Goal: Task Accomplishment & Management: Manage account settings

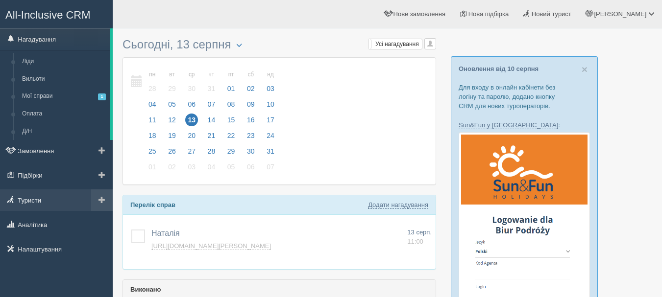
click at [41, 198] on link "Туристи" at bounding box center [56, 201] width 113 height 22
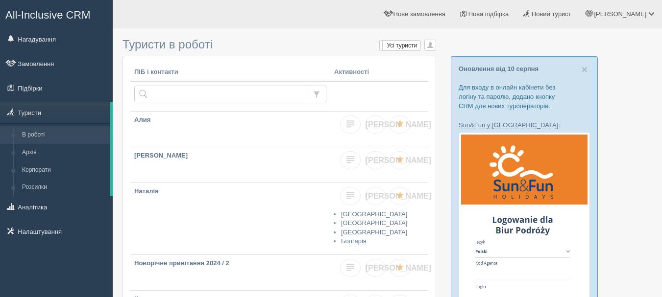
scroll to position [49, 0]
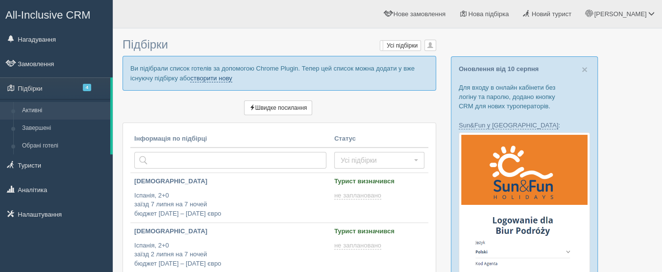
click at [206, 77] on link "створити нову" at bounding box center [211, 78] width 42 height 8
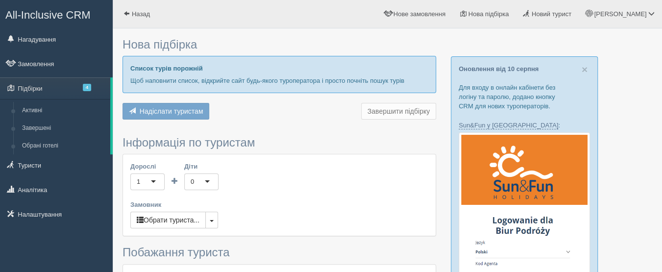
type input "7"
type input "1500"
type input "1600"
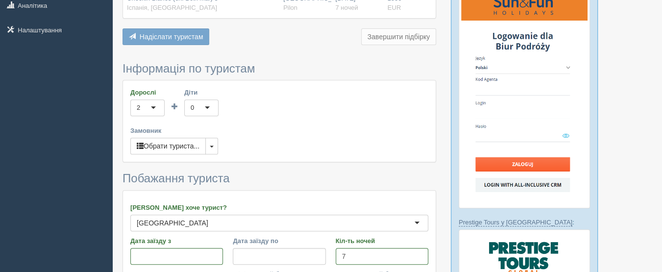
scroll to position [196, 0]
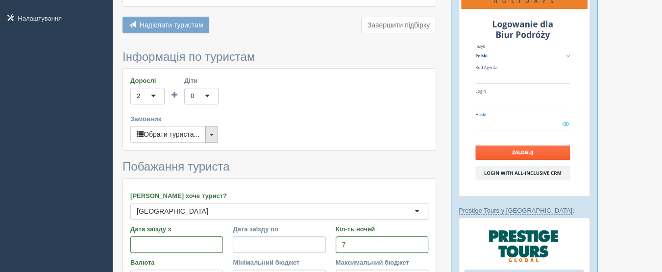
click at [215, 132] on button "button" at bounding box center [211, 134] width 13 height 17
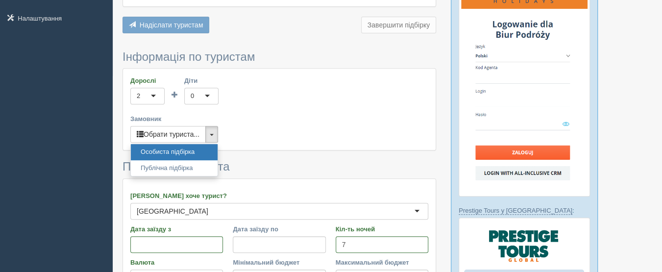
click at [234, 130] on div "Дорослі 2 2 1 2 3 4 5 6 7 8 9 10 11 12 13 14 15 16 17 18 19 20 21 22 23 24 25 2…" at bounding box center [279, 109] width 313 height 81
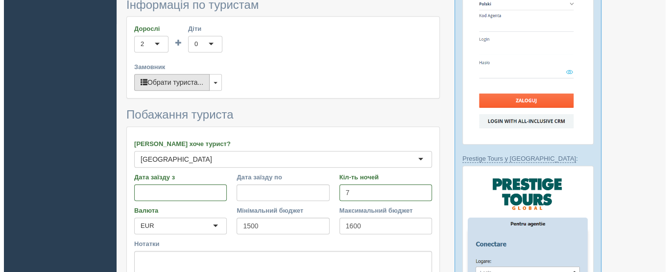
scroll to position [245, 0]
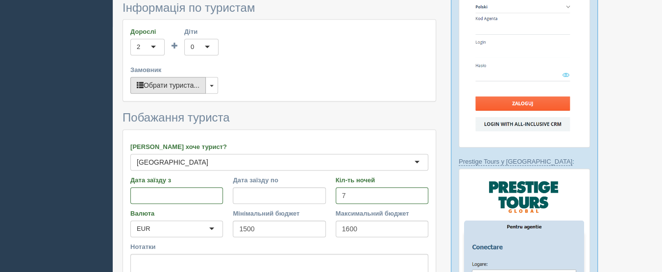
click at [168, 87] on button "Обрати туриста..." at bounding box center [167, 85] width 75 height 17
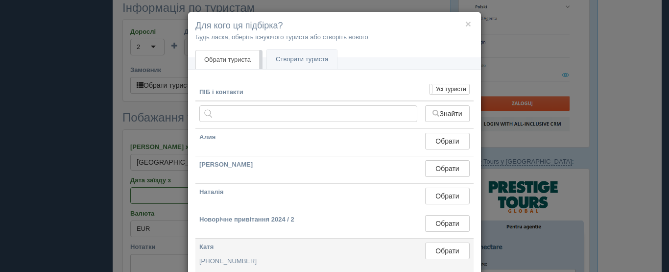
scroll to position [0, 0]
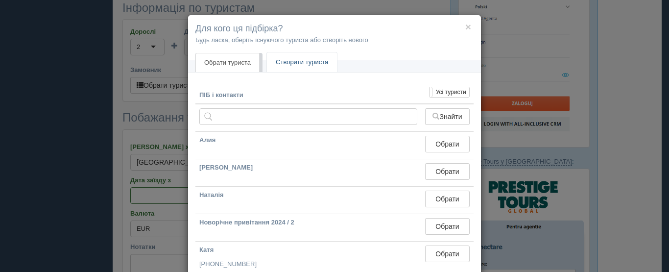
click at [316, 61] on link "Створити туриста" at bounding box center [302, 62] width 70 height 20
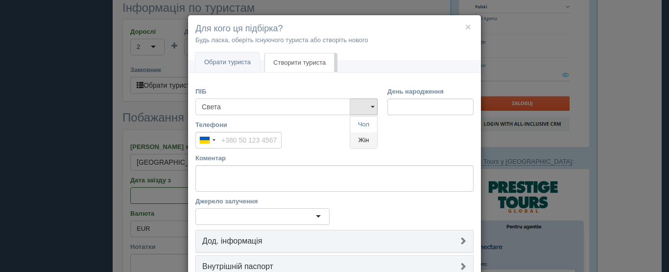
type input "Света"
click at [351, 137] on link "Жін" at bounding box center [363, 140] width 27 height 16
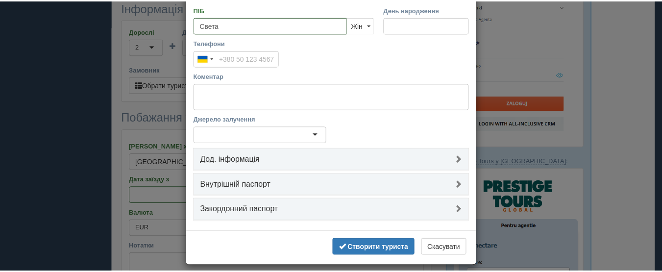
scroll to position [88, 0]
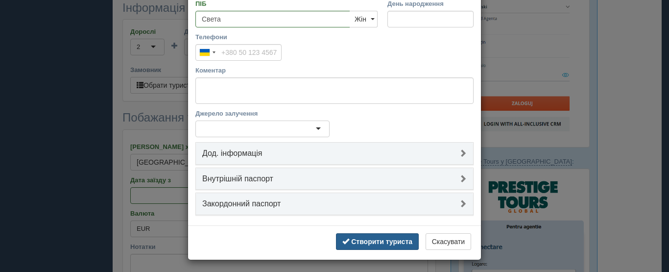
click at [374, 243] on b "Створити туриста" at bounding box center [381, 242] width 61 height 8
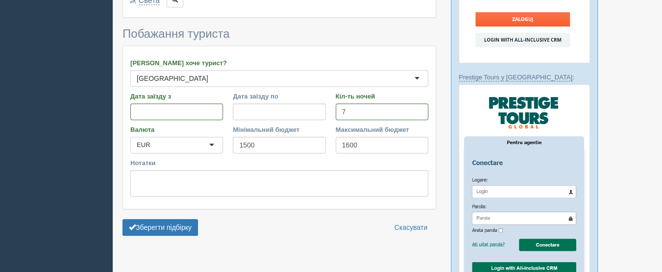
scroll to position [490, 0]
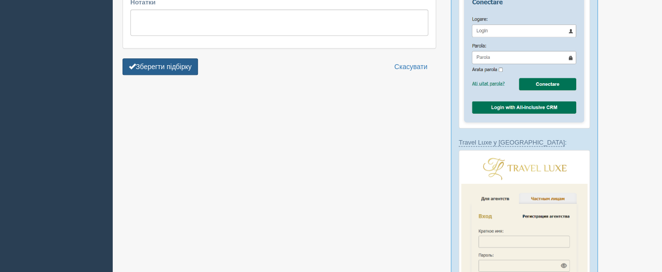
click at [193, 58] on button "Зберегти підбірку" at bounding box center [159, 66] width 75 height 17
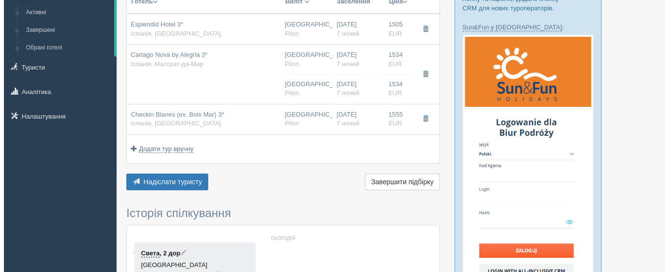
scroll to position [98, 0]
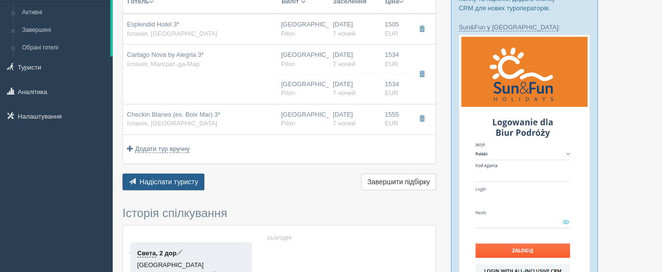
click at [174, 183] on span "Надіслати туристу" at bounding box center [169, 182] width 59 height 8
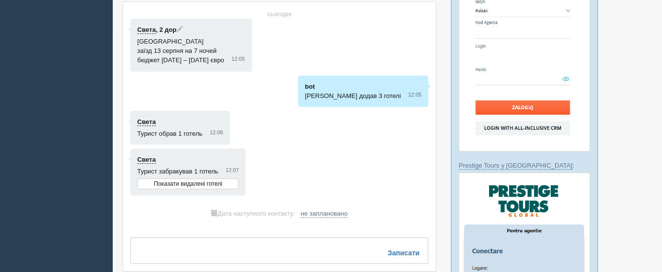
scroll to position [245, 0]
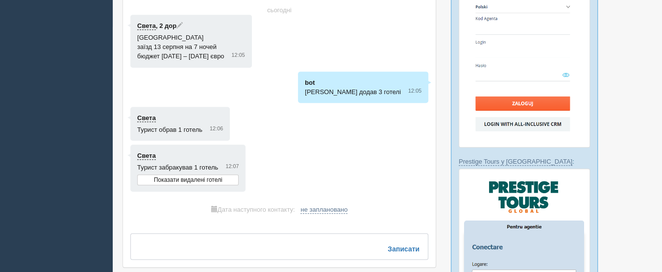
click at [307, 244] on textarea at bounding box center [279, 246] width 298 height 26
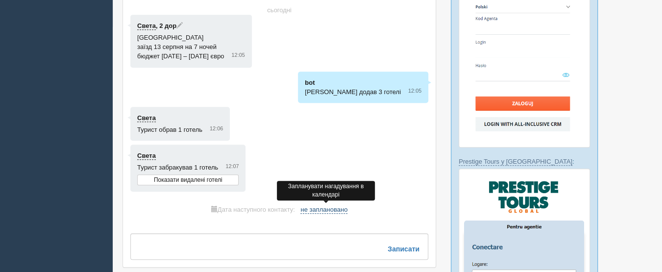
click at [325, 206] on span "не заплановано" at bounding box center [323, 210] width 47 height 8
select select "13"
select select "5"
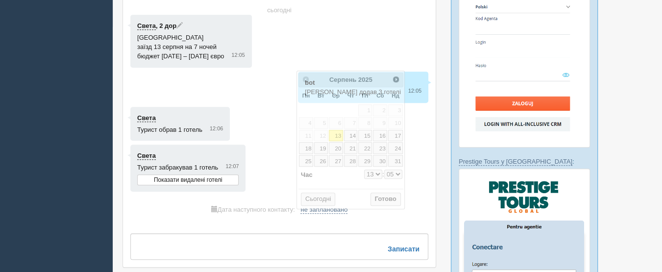
click at [284, 137] on div at bounding box center [279, 105] width 298 height 181
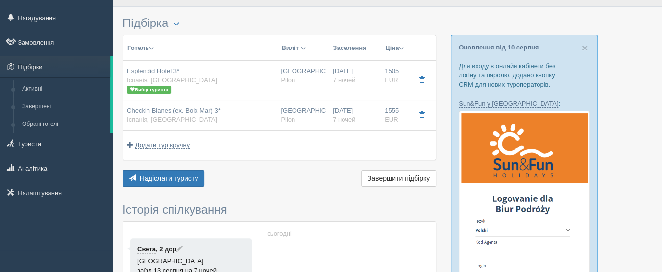
scroll to position [0, 0]
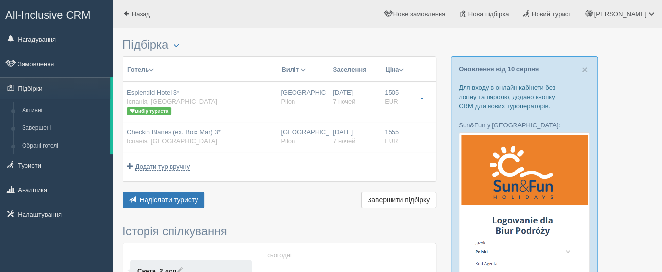
click at [78, 17] on span "All-Inclusive CRM" at bounding box center [47, 15] width 85 height 12
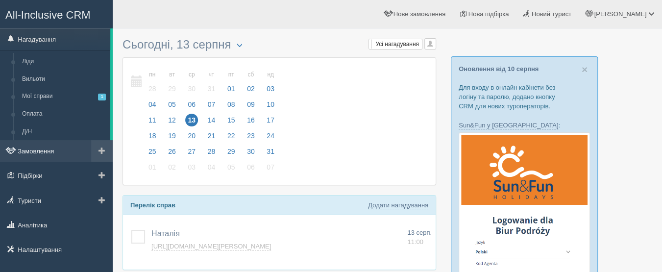
click at [53, 149] on link "Замовлення" at bounding box center [56, 151] width 113 height 22
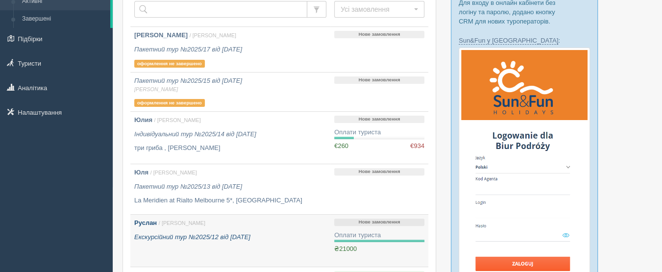
scroll to position [147, 0]
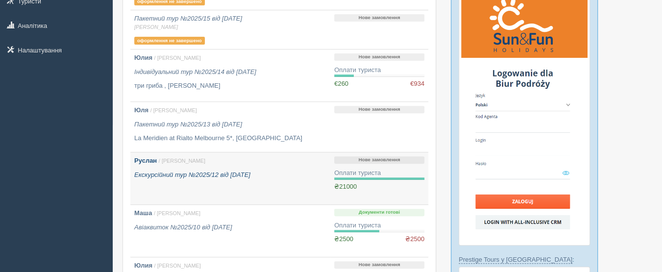
click at [215, 171] on icon "Екскурсійний тур №2025/12 від [DATE]" at bounding box center [192, 174] width 116 height 7
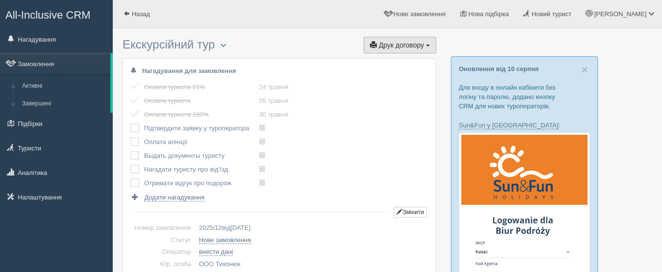
click at [409, 49] on button "Друк договору Друк" at bounding box center [400, 45] width 73 height 17
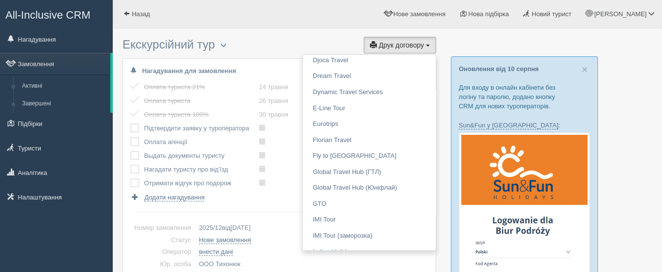
scroll to position [343, 0]
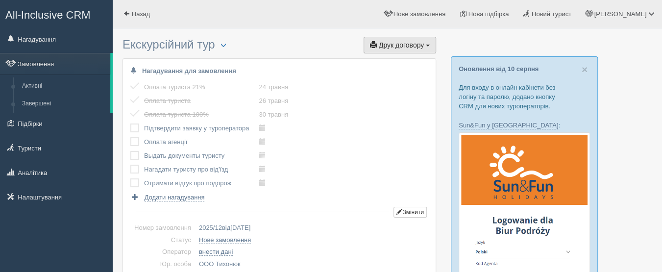
click at [387, 51] on button "Друк договору Друк" at bounding box center [400, 45] width 73 height 17
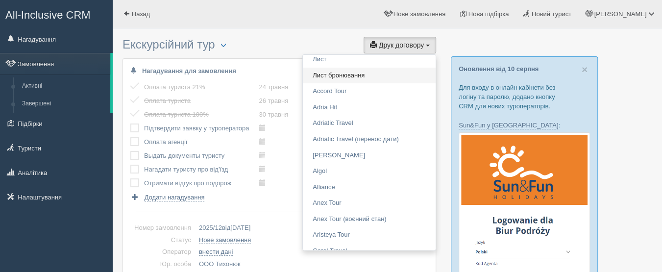
scroll to position [0, 0]
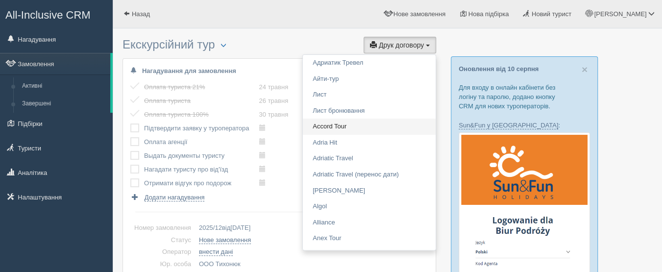
click at [354, 125] on link "Accord Tour" at bounding box center [369, 127] width 133 height 16
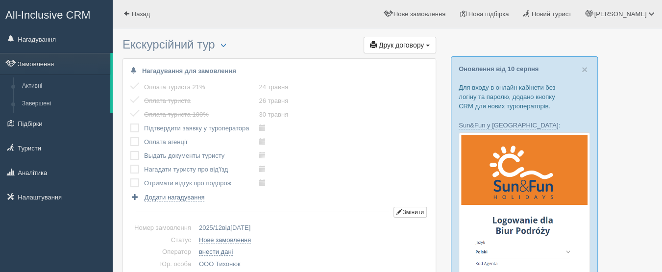
click at [79, 16] on span "All-Inclusive CRM" at bounding box center [47, 15] width 85 height 12
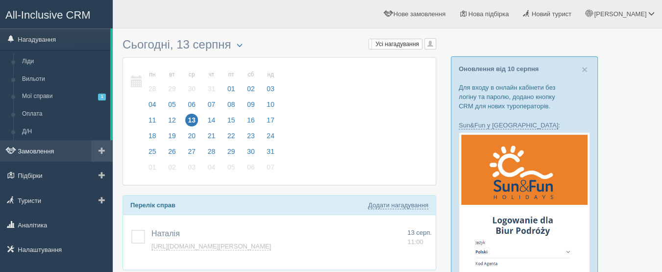
click at [49, 154] on link "Замовлення" at bounding box center [56, 151] width 113 height 22
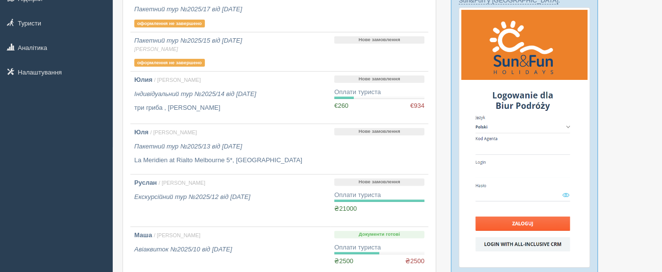
scroll to position [147, 0]
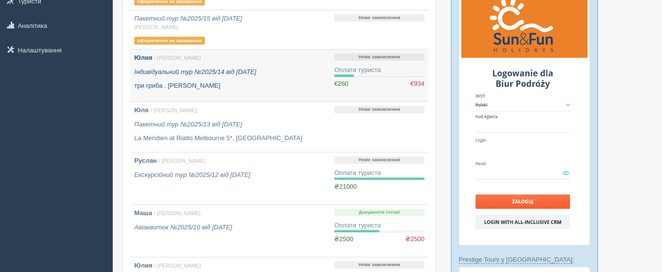
click at [246, 84] on p "три гриба , [PERSON_NAME]" at bounding box center [230, 85] width 192 height 9
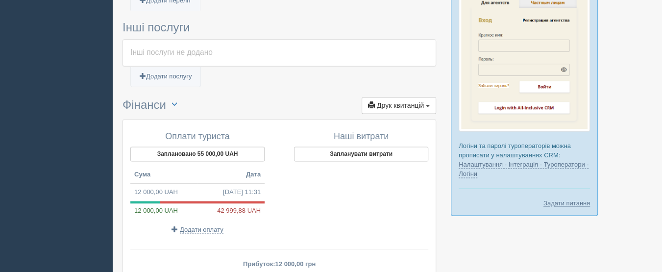
scroll to position [735, 0]
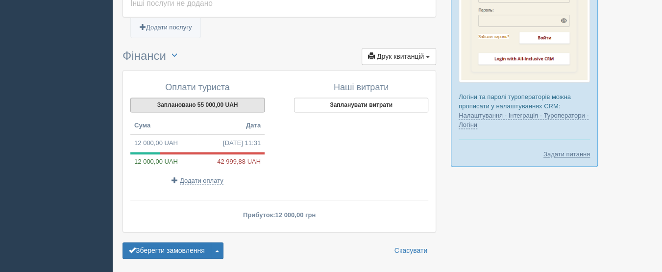
click at [219, 102] on button "Заплановано 55 000,00 UAH" at bounding box center [197, 104] width 134 height 15
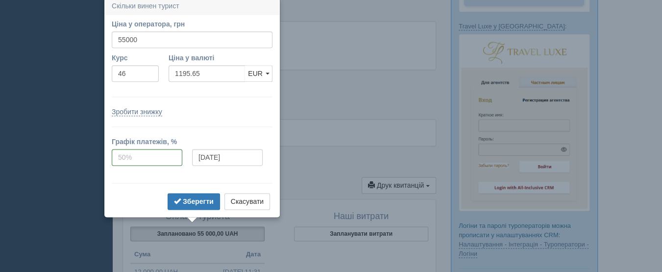
scroll to position [604, 0]
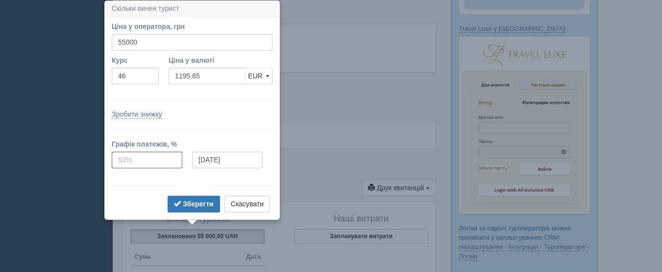
click at [287, 166] on ul "Додати послугу" at bounding box center [279, 163] width 314 height 12
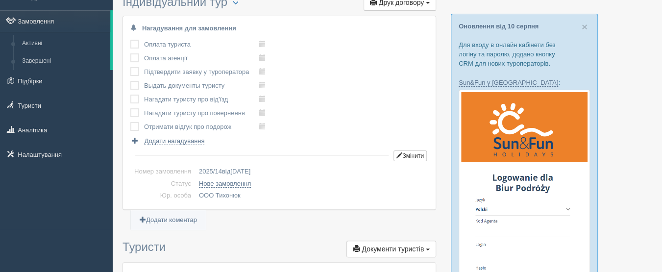
scroll to position [0, 0]
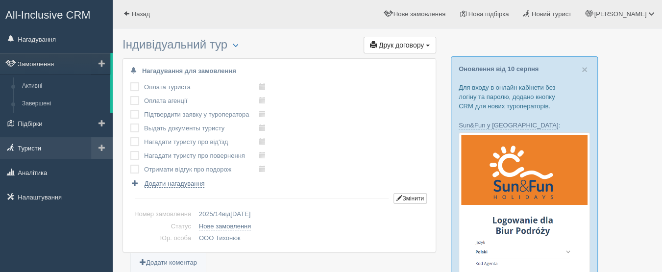
click at [56, 153] on link "Туристи" at bounding box center [56, 148] width 113 height 22
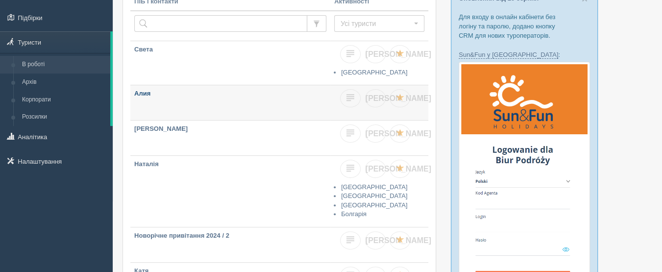
scroll to position [98, 0]
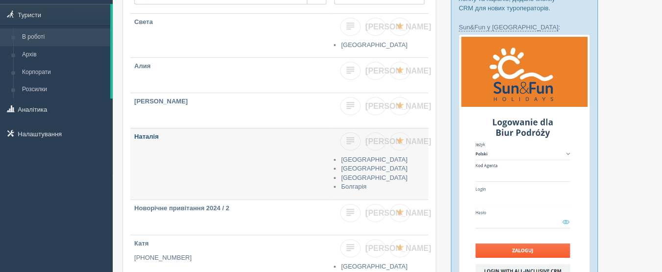
click at [215, 159] on link "Наталія" at bounding box center [230, 163] width 200 height 71
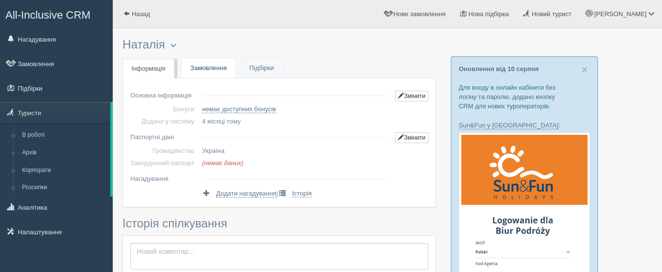
click at [207, 65] on link "Замовлення" at bounding box center [209, 68] width 54 height 20
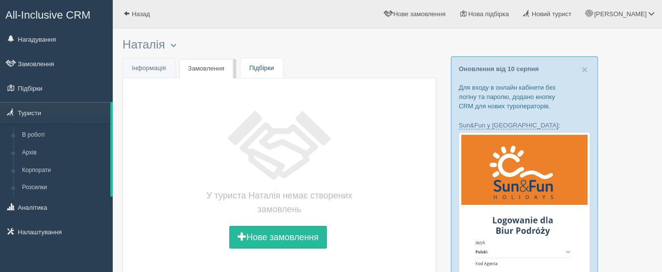
click at [251, 68] on link "Підбірки" at bounding box center [262, 68] width 42 height 20
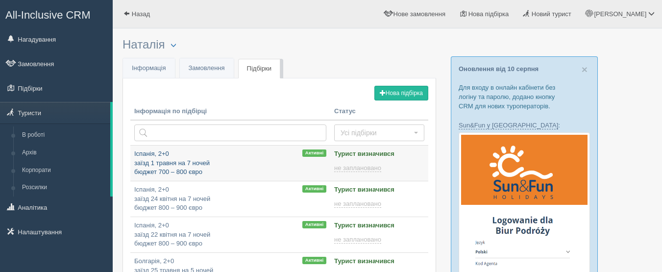
type input "[DATE] 11:35"
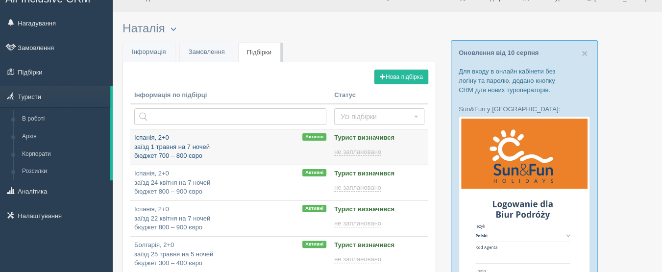
scroll to position [98, 0]
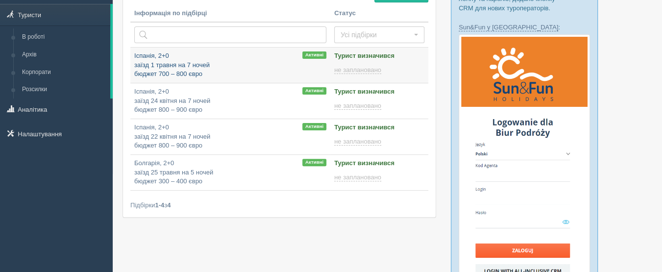
type input "[DATE] 13:40"
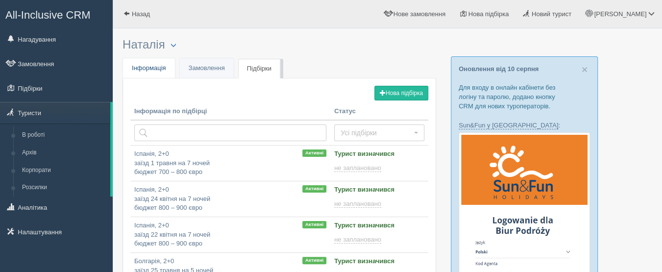
click at [165, 66] on span "Інформація" at bounding box center [149, 67] width 34 height 7
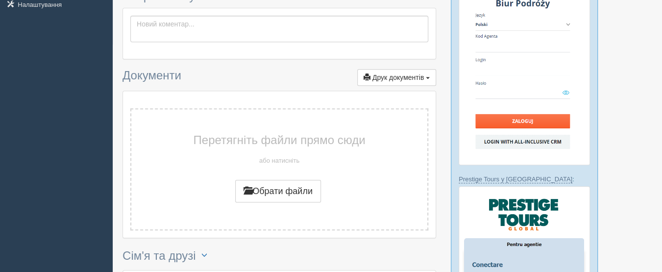
scroll to position [245, 0]
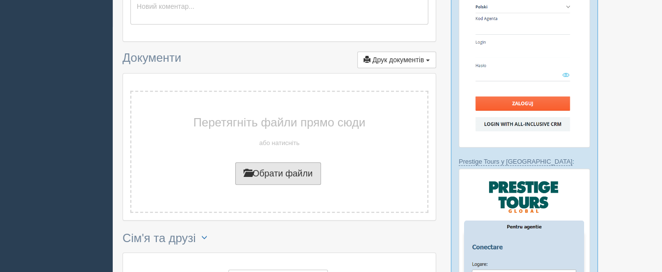
click at [305, 169] on button "Обрати файли" at bounding box center [278, 173] width 86 height 23
type input "C:\fakepath\зображення_viber_2025-07-01_11-25-19-322.jpg"
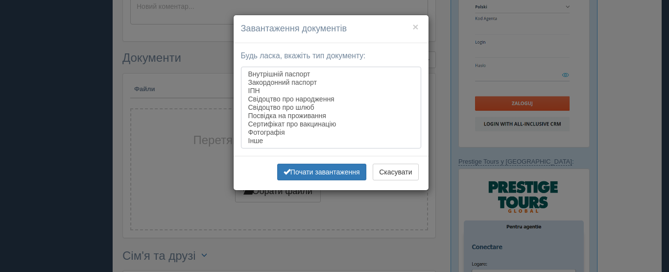
select select "passport_external"
click at [290, 80] on option "Закордонний паспорт" at bounding box center [331, 82] width 168 height 8
click at [328, 192] on div "× Завантаження документів Будь ласка, вкажіть тип документу: Внутрішній паспорт…" at bounding box center [334, 136] width 669 height 272
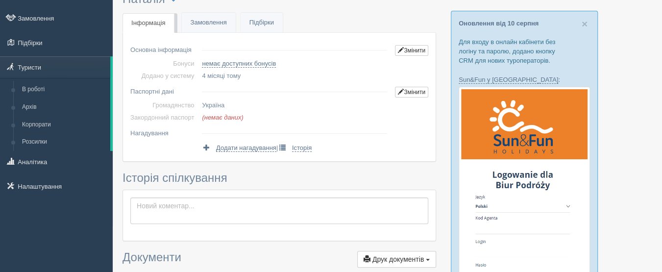
scroll to position [0, 0]
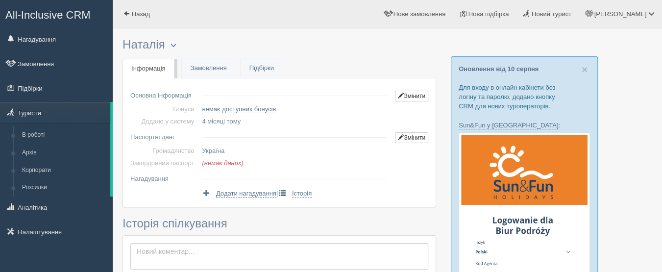
click at [85, 11] on span "All-Inclusive CRM" at bounding box center [47, 15] width 85 height 12
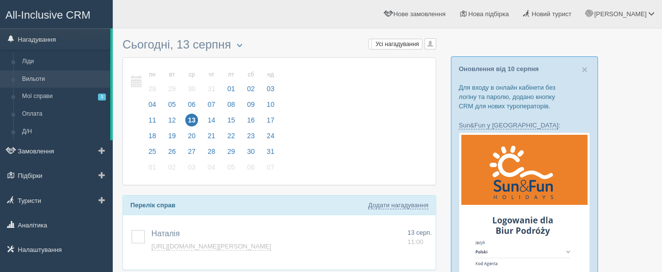
click at [72, 76] on link "Вильоти" at bounding box center [64, 80] width 93 height 18
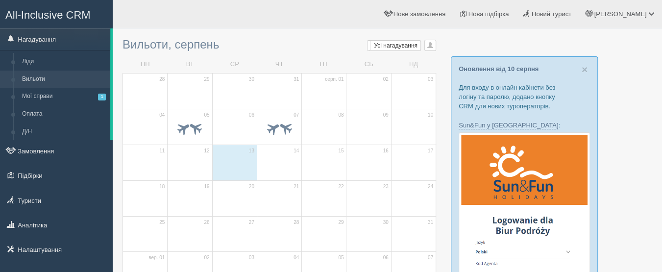
scroll to position [49, 0]
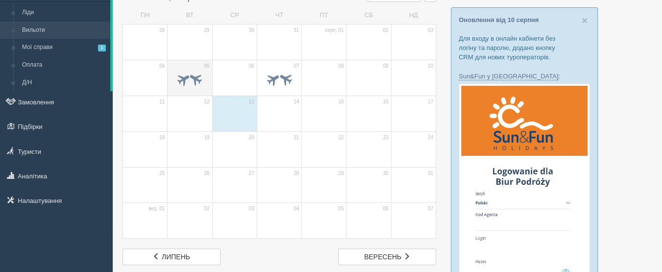
click at [204, 79] on span at bounding box center [196, 79] width 16 height 16
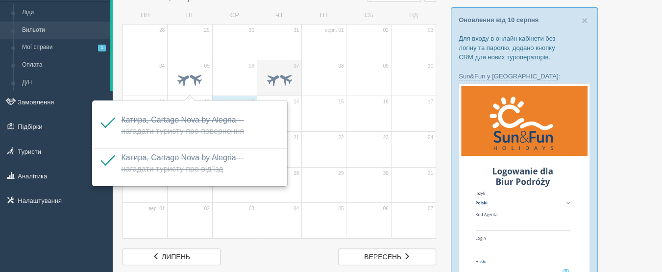
click at [283, 76] on span at bounding box center [285, 79] width 16 height 16
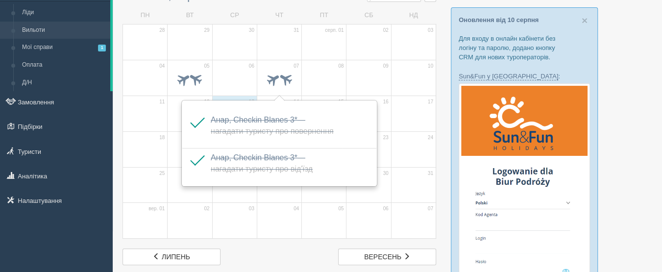
click at [303, 219] on td "05" at bounding box center [324, 221] width 45 height 36
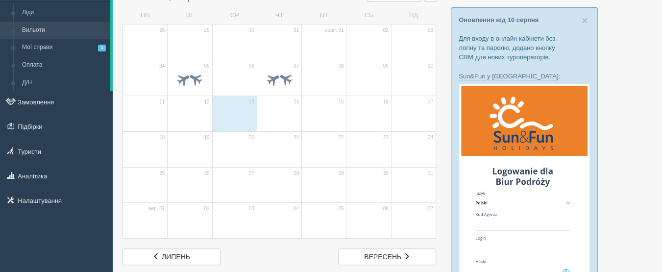
scroll to position [0, 0]
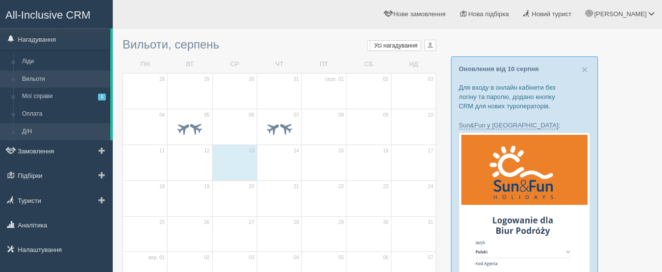
click at [70, 126] on link "Д/Н" at bounding box center [64, 132] width 93 height 18
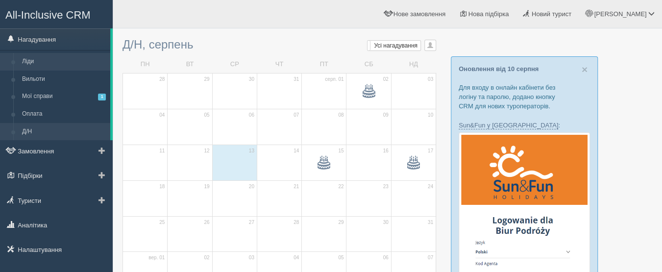
click at [81, 61] on link "Ліди" at bounding box center [64, 62] width 93 height 18
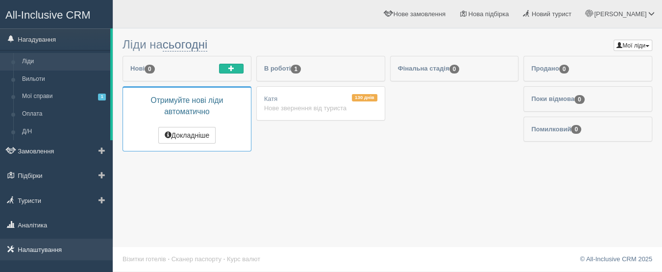
click at [50, 245] on link "Налаштування" at bounding box center [56, 250] width 113 height 22
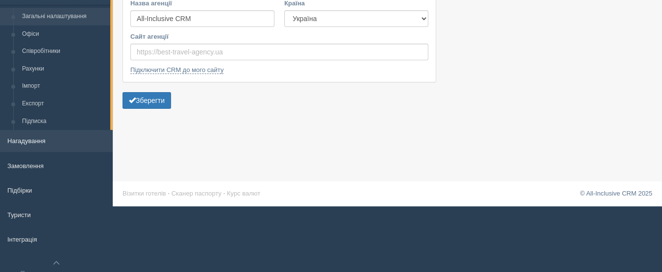
scroll to position [97, 0]
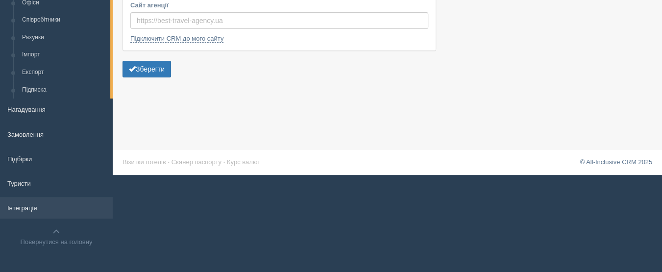
click at [62, 207] on link "Інтеграція" at bounding box center [56, 208] width 113 height 22
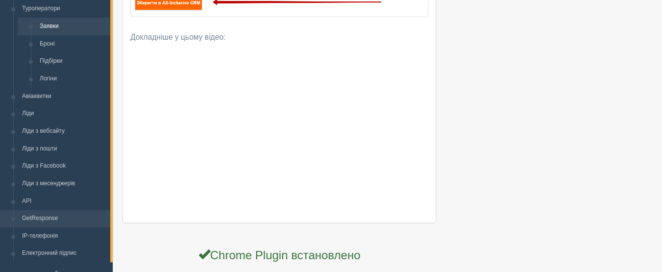
scroll to position [196, 0]
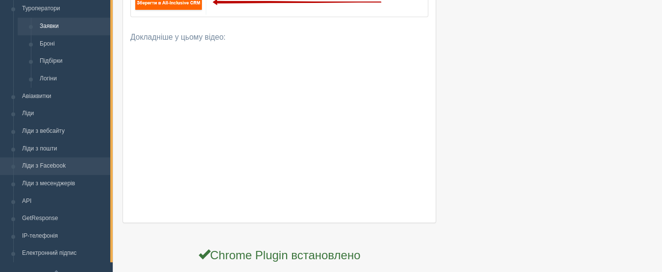
click at [68, 169] on link "Ліди з Facebook" at bounding box center [64, 166] width 93 height 18
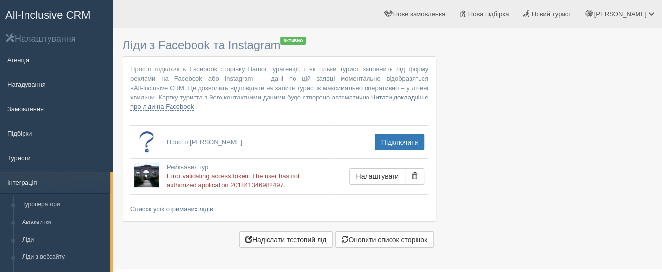
click at [79, 9] on span "All-Inclusive CRM" at bounding box center [47, 15] width 85 height 12
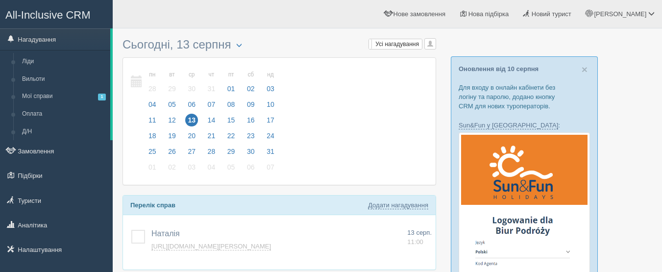
click at [37, 64] on link "Ліди" at bounding box center [64, 62] width 93 height 18
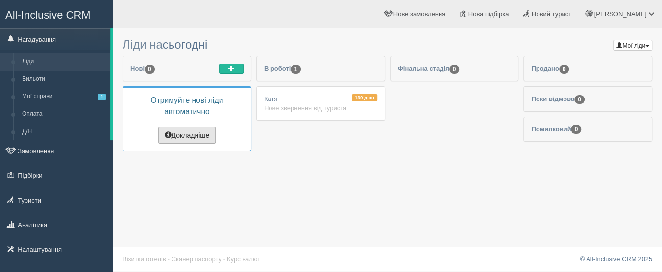
click at [204, 135] on button "Докладніше" at bounding box center [187, 135] width 58 height 17
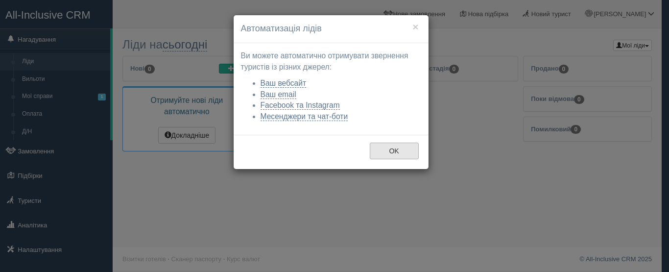
click at [395, 154] on button "OK" at bounding box center [394, 151] width 49 height 17
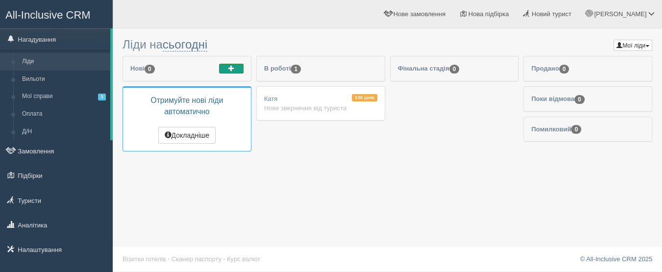
click at [226, 71] on button "button" at bounding box center [231, 69] width 24 height 10
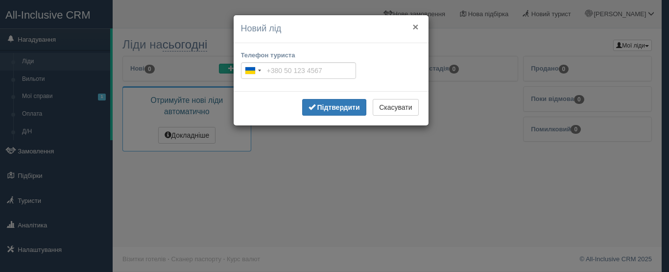
click at [417, 27] on button "×" at bounding box center [416, 27] width 6 height 10
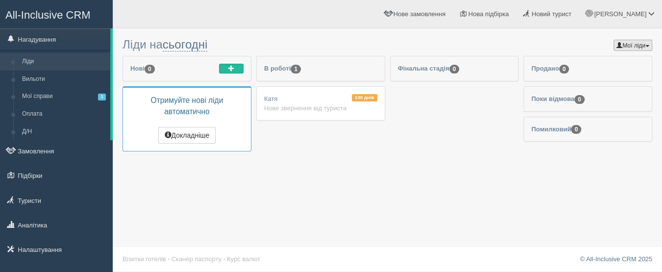
click at [623, 46] on button "Мої ліди" at bounding box center [632, 45] width 39 height 11
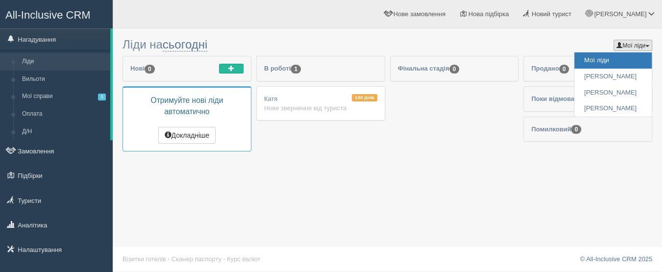
click at [511, 98] on li "Фінальна стадія 0" at bounding box center [454, 108] width 129 height 105
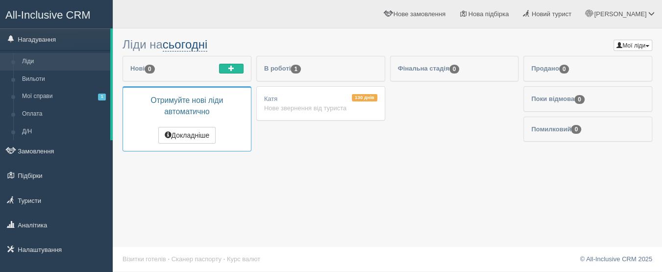
click at [200, 48] on link "сьогодні" at bounding box center [185, 45] width 45 height 14
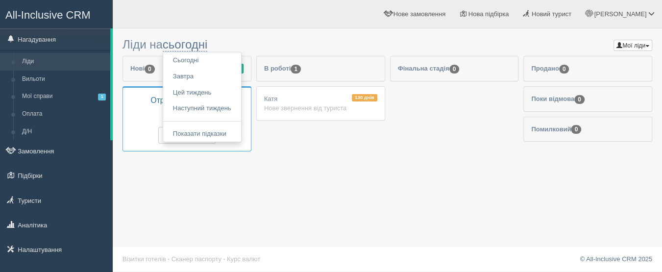
click at [273, 127] on li "В роботі 1 130 днів Катя Нове звернення від туриста" at bounding box center [320, 108] width 129 height 105
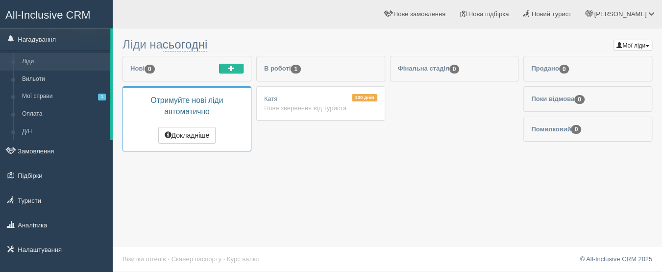
click at [77, 10] on span "All-Inclusive CRM" at bounding box center [47, 15] width 85 height 12
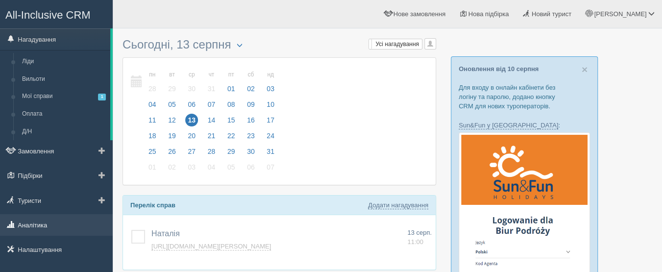
click at [55, 225] on link "Аналітика" at bounding box center [56, 225] width 113 height 22
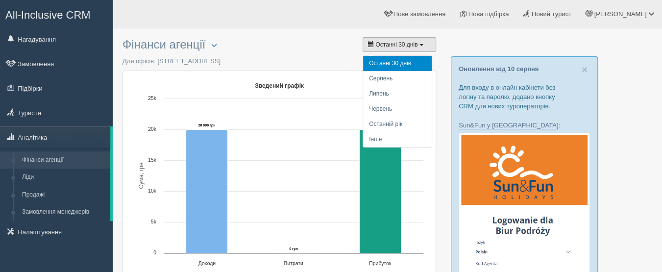
click at [396, 45] on span "Останні 30 днів" at bounding box center [396, 44] width 42 height 7
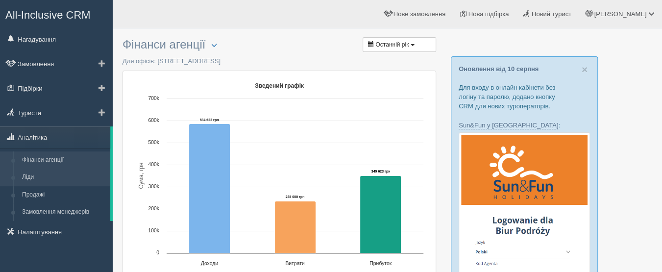
click at [63, 178] on link "Ліди" at bounding box center [64, 178] width 93 height 18
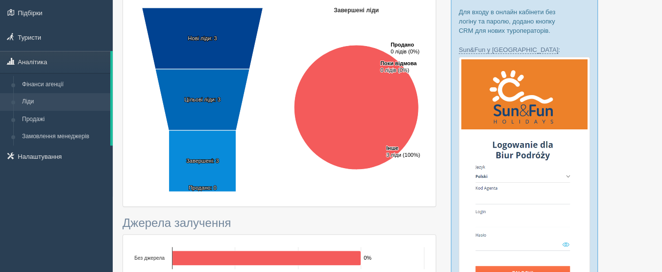
scroll to position [49, 0]
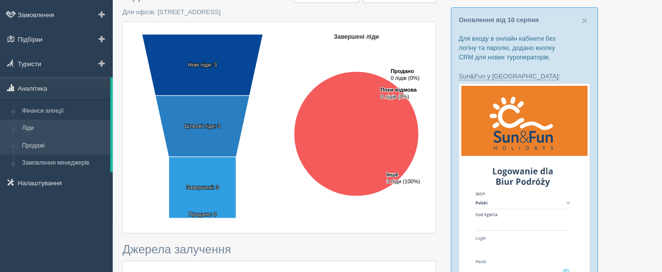
click at [74, 146] on link "Продажі" at bounding box center [64, 146] width 93 height 18
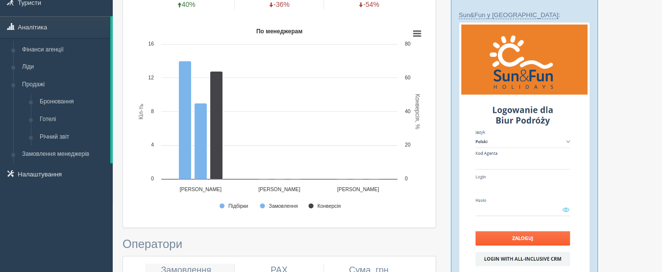
scroll to position [98, 0]
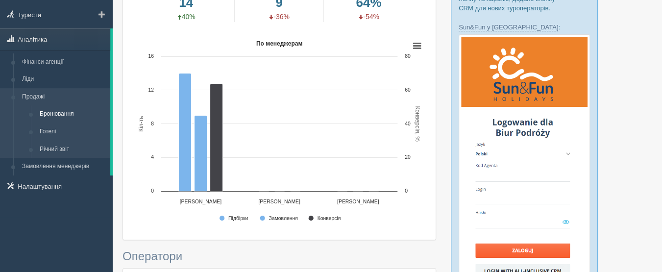
click at [71, 110] on link "Бронювання" at bounding box center [72, 114] width 75 height 18
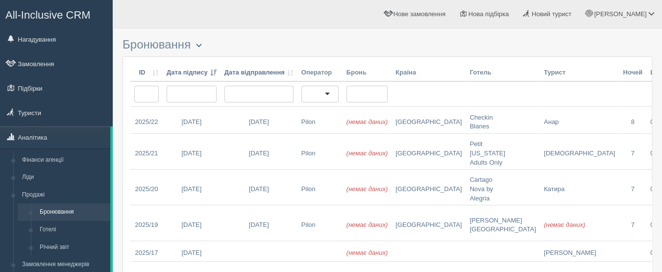
click at [202, 48] on span "button" at bounding box center [199, 45] width 6 height 6
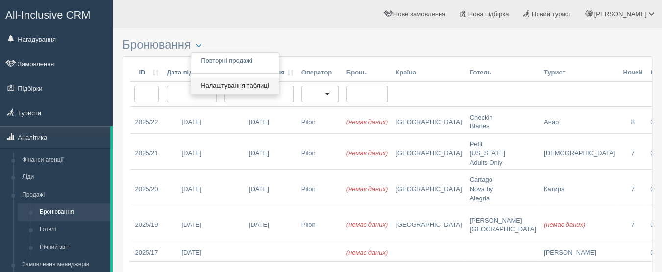
click at [266, 85] on link "Налаштування таблиці" at bounding box center [235, 86] width 88 height 16
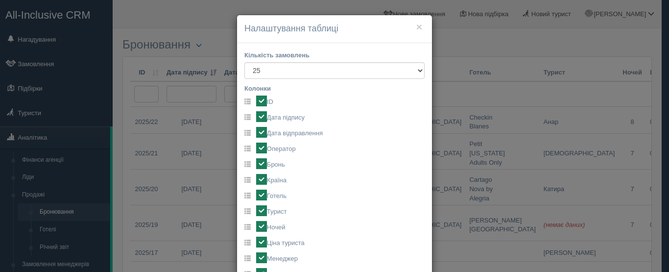
click at [512, 113] on div "× Налаштування таблиці Кількість замовлень 25 50 100 [GEOGRAPHIC_DATA] ID Дата …" at bounding box center [334, 136] width 669 height 272
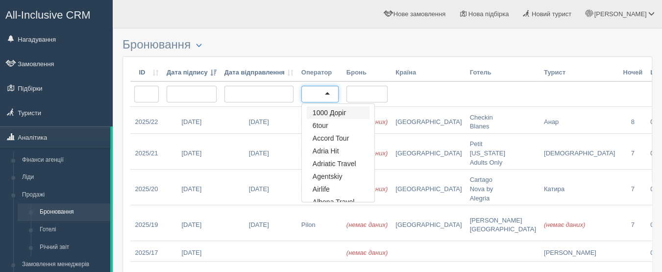
click at [328, 92] on div at bounding box center [319, 94] width 37 height 17
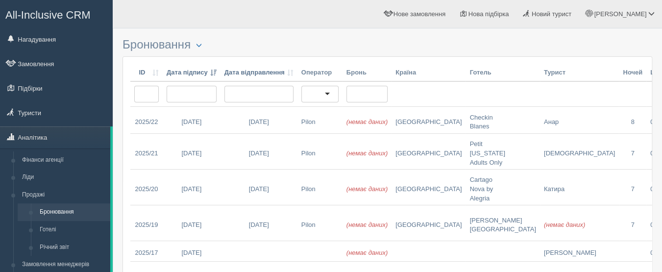
click at [38, 16] on span "All-Inclusive CRM" at bounding box center [47, 15] width 85 height 12
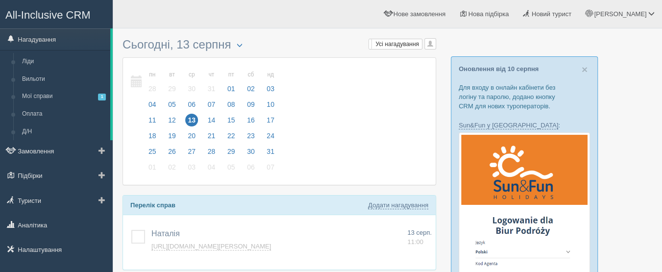
scroll to position [49, 0]
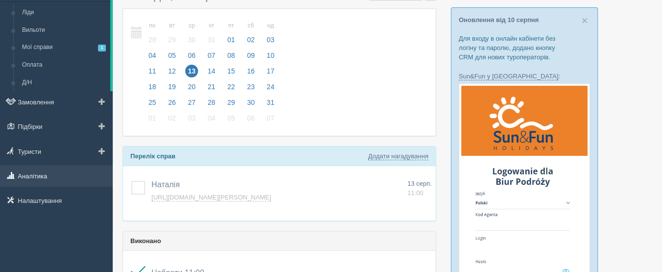
click at [49, 180] on link "Аналітика" at bounding box center [56, 176] width 113 height 22
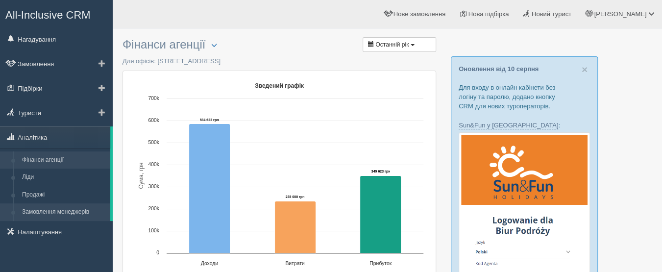
click at [79, 207] on link "Замовлення менеджерів" at bounding box center [64, 212] width 93 height 18
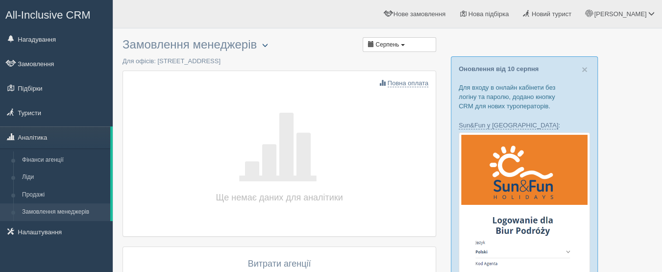
click at [268, 46] on span "button" at bounding box center [265, 45] width 6 height 6
click at [387, 64] on p "Для офісів: ул.Богомаза,200 а" at bounding box center [279, 60] width 314 height 9
click at [73, 12] on span "All-Inclusive CRM" at bounding box center [47, 15] width 85 height 12
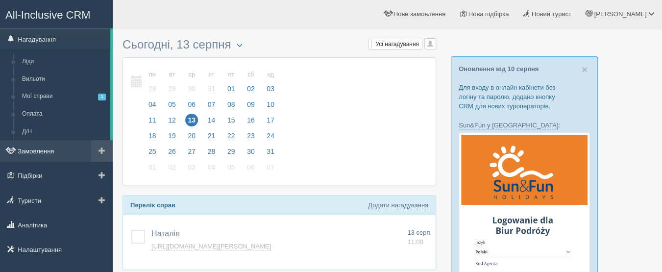
click at [66, 150] on link "Замовлення" at bounding box center [56, 151] width 113 height 22
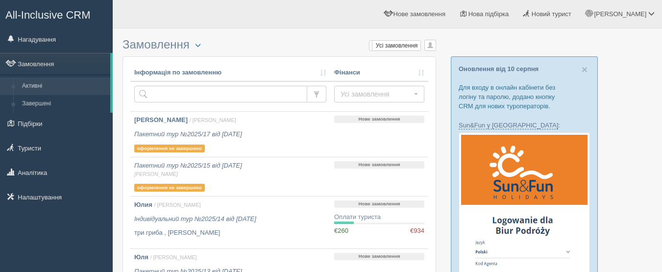
click at [45, 148] on link "Туристи" at bounding box center [56, 148] width 113 height 22
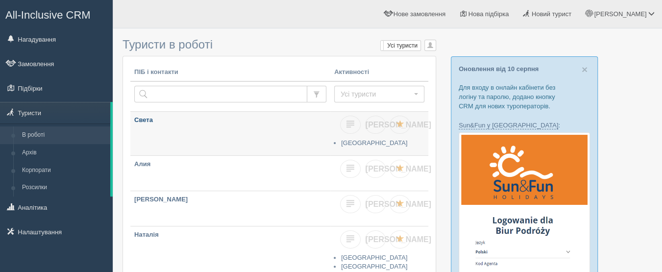
click at [240, 138] on link "Света" at bounding box center [230, 134] width 200 height 44
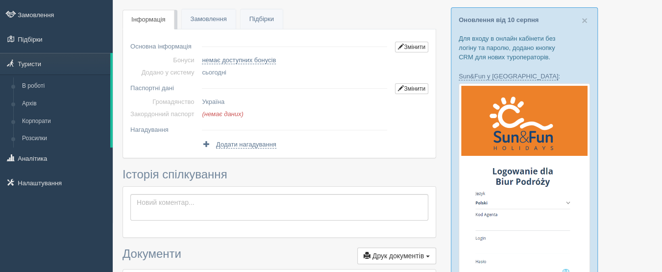
scroll to position [49, 0]
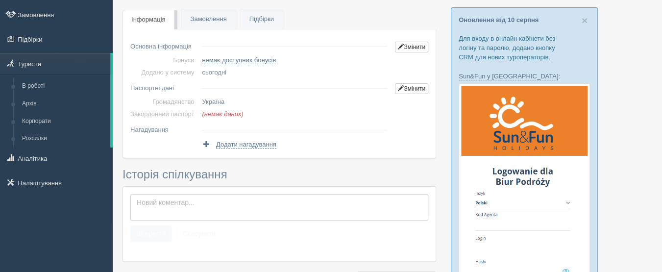
click at [256, 203] on textarea at bounding box center [279, 207] width 298 height 26
click at [253, 142] on span "Додати нагадування" at bounding box center [246, 145] width 60 height 8
select select "12"
select select "30"
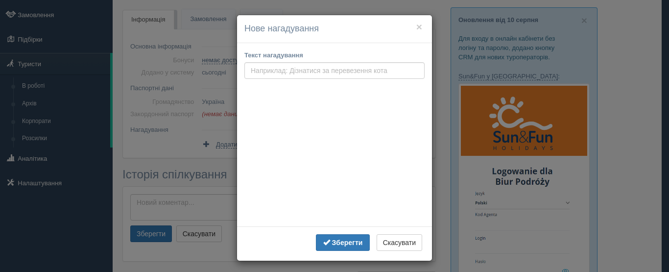
click at [228, 89] on div "× Нове нагадування Текст нагадування Дата і час <Попер Наст> Серпень 2025 Пн Вт…" at bounding box center [334, 136] width 669 height 272
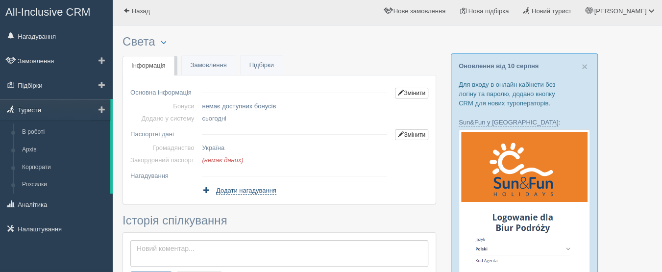
scroll to position [0, 0]
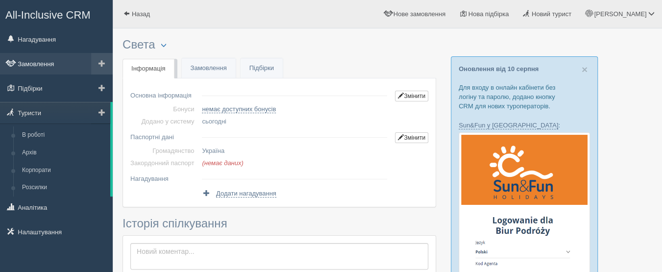
click at [57, 66] on link "Замовлення" at bounding box center [56, 64] width 113 height 22
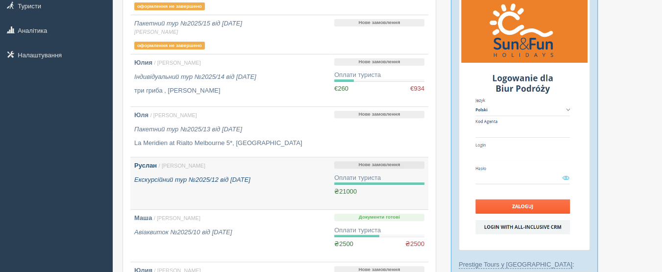
scroll to position [147, 0]
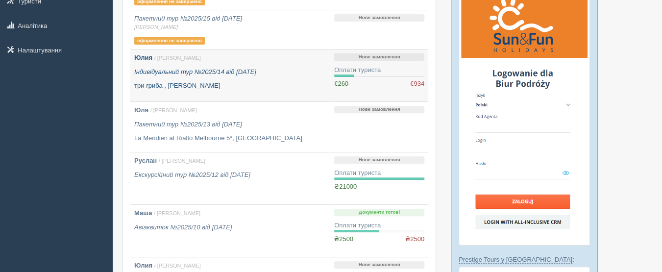
click at [283, 93] on link "Юлия / [PERSON_NAME] Індивідуальний тур №2025/14 від [DATE] три гриба , [GEOGRA…" at bounding box center [230, 75] width 200 height 52
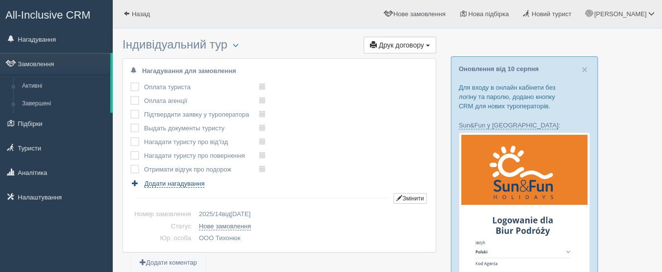
click at [189, 182] on span "Додати нагадування" at bounding box center [175, 184] width 60 height 8
select select "12"
select select "30"
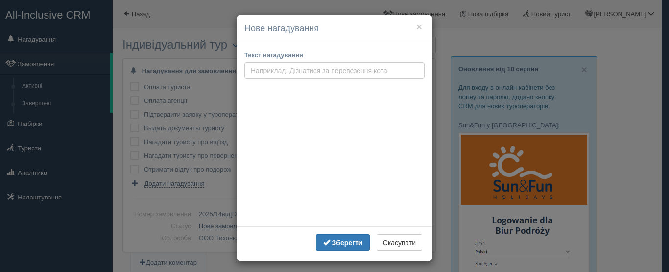
click at [231, 119] on div "× Нове нагадування Текст нагадування Дата і час <Попер Наст> Серпень 2025 Пн Вт…" at bounding box center [334, 136] width 669 height 272
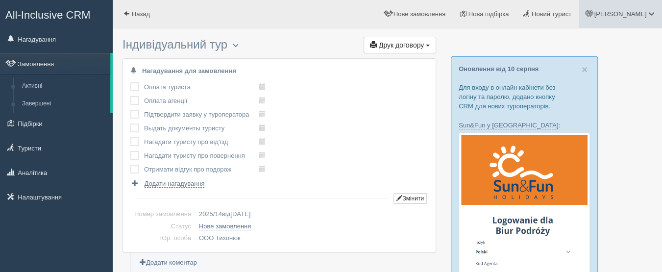
click at [648, 17] on span at bounding box center [651, 13] width 6 height 6
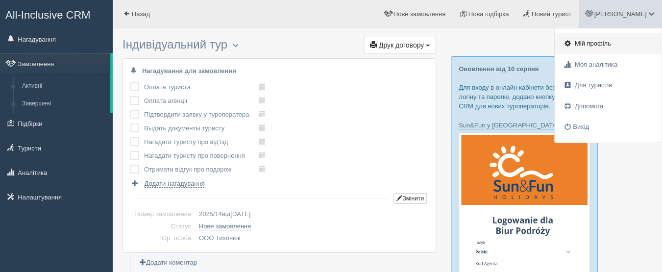
click at [610, 44] on link "Мій профіль" at bounding box center [608, 43] width 107 height 21
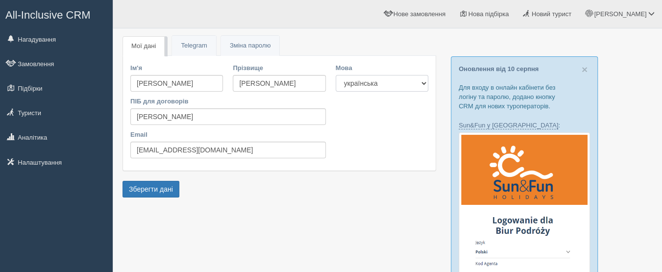
click at [415, 86] on select "українська english" at bounding box center [382, 83] width 93 height 17
click at [413, 146] on div "Ім'я [PERSON_NAME] Прізвище [PERSON_NAME] ПІБ для договорів [PERSON_NAME] Email…" at bounding box center [279, 113] width 308 height 100
click at [63, 14] on span "All-Inclusive CRM" at bounding box center [47, 15] width 85 height 12
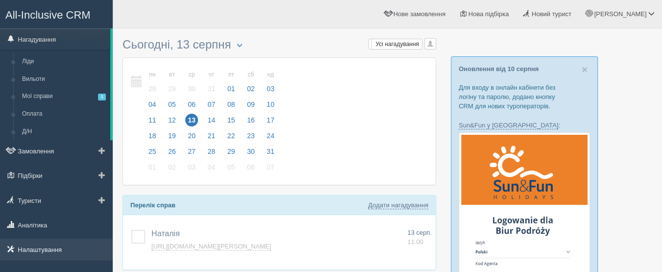
click at [79, 247] on link "Налаштування" at bounding box center [56, 250] width 113 height 22
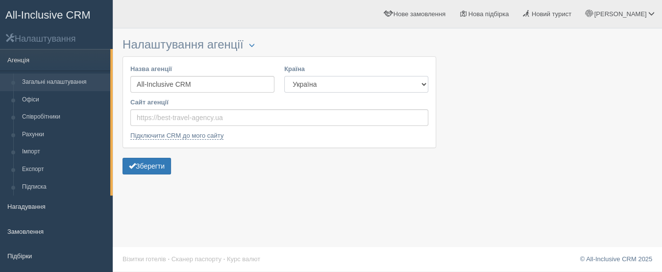
click at [331, 88] on select "Естонія [GEOGRAPHIC_DATA] Киргизстан [GEOGRAPHIC_DATA] [GEOGRAPHIC_DATA] [GEOGR…" at bounding box center [356, 84] width 144 height 17
select select "CZ"
click at [284, 76] on select "Естонія [GEOGRAPHIC_DATA] Киргизстан [GEOGRAPHIC_DATA] [GEOGRAPHIC_DATA] [GEOGR…" at bounding box center [356, 84] width 144 height 17
click at [157, 163] on button "Зберегти" at bounding box center [146, 166] width 49 height 17
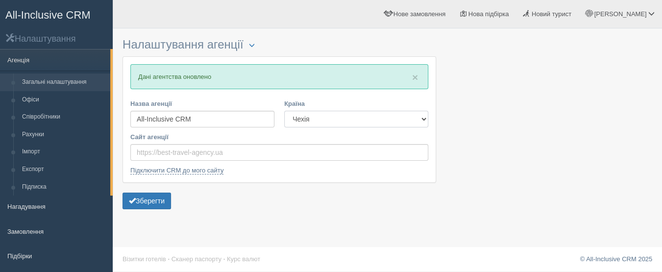
click at [346, 118] on select "Естонія [GEOGRAPHIC_DATA] Киргизстан [GEOGRAPHIC_DATA] [GEOGRAPHIC_DATA] [GEOGR…" at bounding box center [356, 119] width 144 height 17
select select "UA"
click at [284, 111] on select "Естонія [GEOGRAPHIC_DATA] Киргизстан [GEOGRAPHIC_DATA] [GEOGRAPHIC_DATA] [GEOGR…" at bounding box center [356, 119] width 144 height 17
click at [170, 199] on button "Зберегти" at bounding box center [146, 201] width 49 height 17
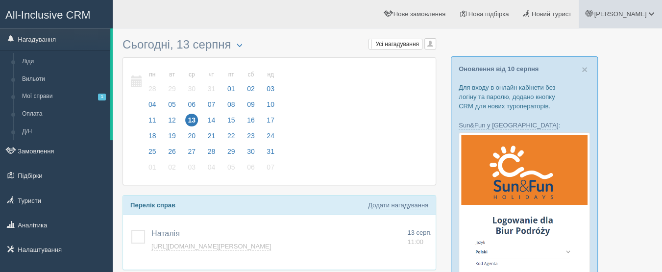
click at [646, 12] on span "[PERSON_NAME]" at bounding box center [620, 13] width 52 height 7
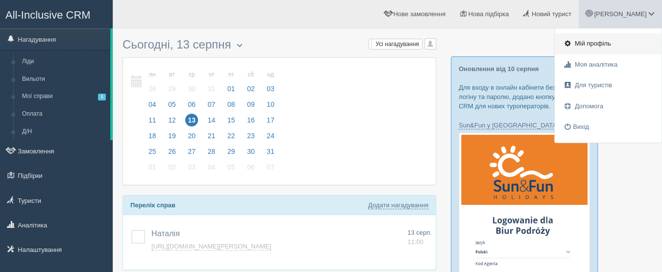
click at [614, 44] on link "Мій профіль" at bounding box center [608, 43] width 107 height 21
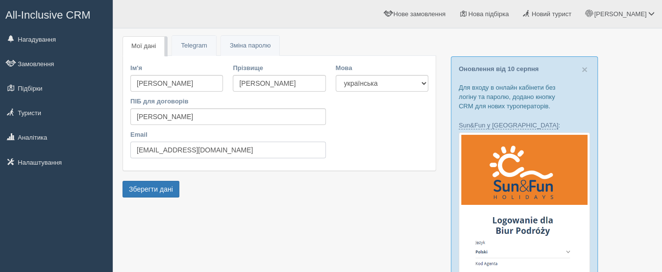
click at [218, 150] on input "grezentt@gmail.com" at bounding box center [227, 150] width 195 height 17
click at [389, 146] on div "Ім'я Anna Прізвище Тихонюк ПІБ для договорів Анна Тихонюк Email grezentt@gmail.…" at bounding box center [279, 113] width 308 height 100
click at [89, 11] on span "All-Inclusive CRM" at bounding box center [47, 15] width 85 height 12
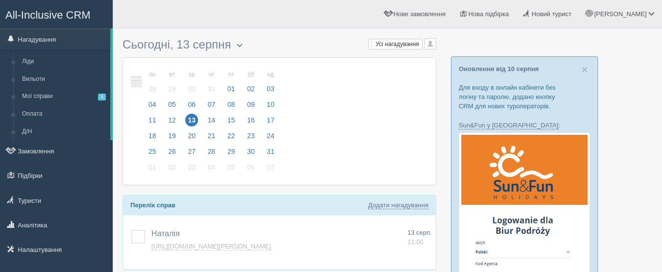
click at [300, 105] on div "пн 11 вт 12 ср 13 чт 14 пт 15 сб 16 нд 17 пн 28 вт 29 ср 30" at bounding box center [279, 121] width 313 height 127
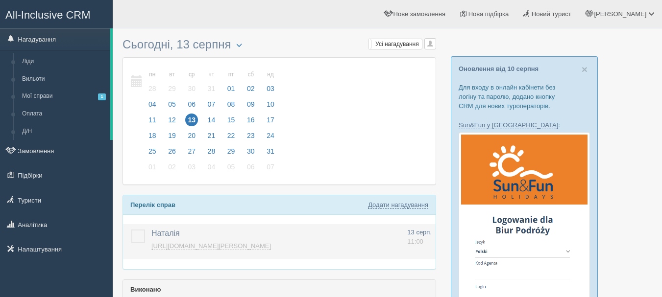
click at [271, 247] on link "[URL][DOMAIN_NAME][PERSON_NAME]" at bounding box center [211, 247] width 120 height 8
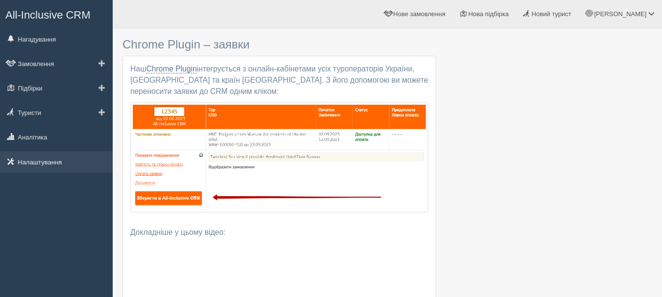
click at [67, 166] on link "Налаштування" at bounding box center [56, 162] width 113 height 22
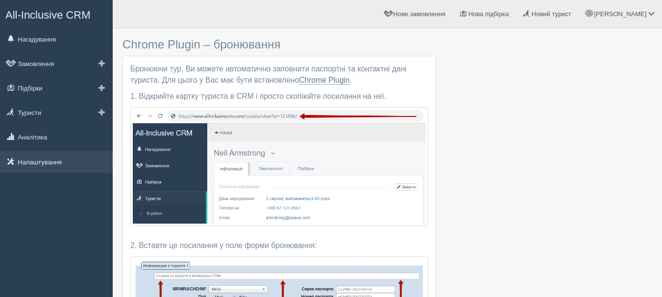
click at [69, 159] on link "Налаштування" at bounding box center [56, 162] width 113 height 22
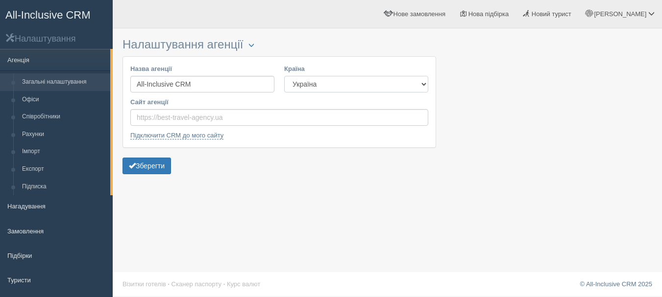
click at [306, 86] on select "Естонія Казахстан Киргизстан Латвія Литва Молдова Польща Узбекистан Україна Чех…" at bounding box center [356, 84] width 144 height 17
select select "KZ"
click at [284, 76] on select "Естонія Казахстан Киргизстан Латвія Литва Молдова Польща Узбекистан Україна Чех…" at bounding box center [356, 84] width 144 height 17
click at [170, 166] on button "Зберегти" at bounding box center [146, 166] width 49 height 17
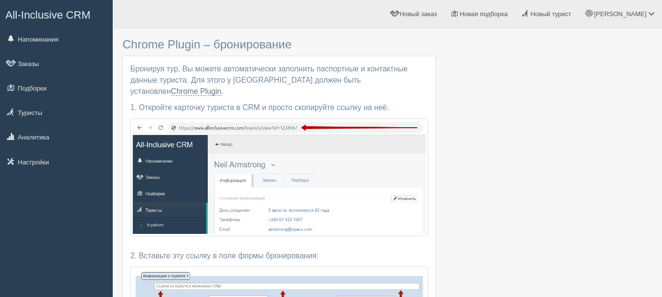
drag, startPoint x: 131, startPoint y: 67, endPoint x: 395, endPoint y: 91, distance: 264.7
click at [395, 91] on div "Бронируя тур, Вы можете автоматически заполнить паспортные и контактные данные …" at bounding box center [279, 237] width 313 height 363
copy div "Бронируя тур, Вы можете автоматически заполнить паспортные и контактные данные …"
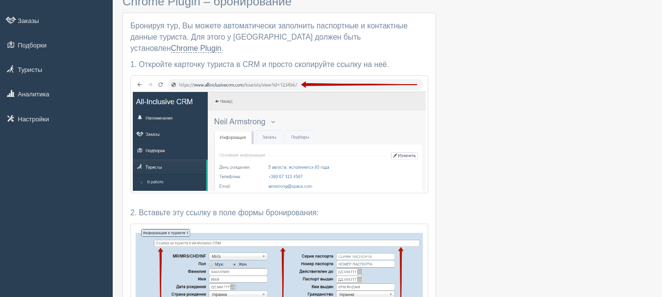
scroll to position [49, 0]
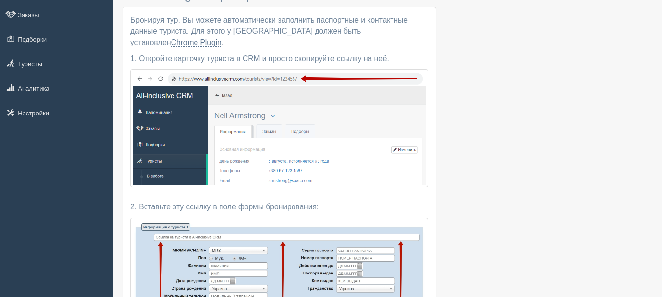
drag, startPoint x: 324, startPoint y: 195, endPoint x: 130, endPoint y: 192, distance: 194.5
click at [130, 192] on div "Бронируя тур, Вы можете автоматически заполнить паспортные и контактные данные …" at bounding box center [279, 188] width 313 height 363
copy p "2. Вставьте эту ссылку в поле формы бронирования:"
click at [65, 113] on link "Настройки" at bounding box center [56, 113] width 113 height 22
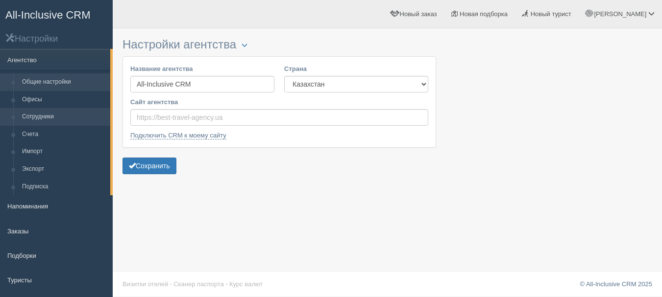
click at [59, 121] on link "Сотрудники" at bounding box center [64, 117] width 93 height 18
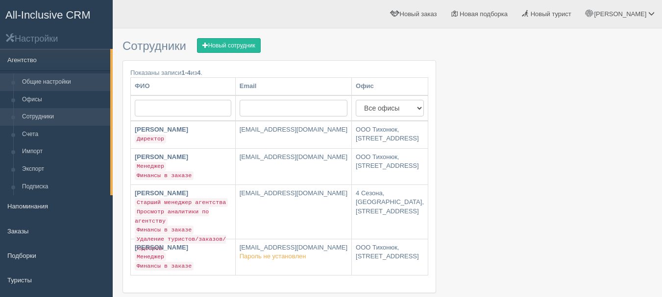
click at [35, 75] on link "Общие настройки" at bounding box center [64, 82] width 93 height 18
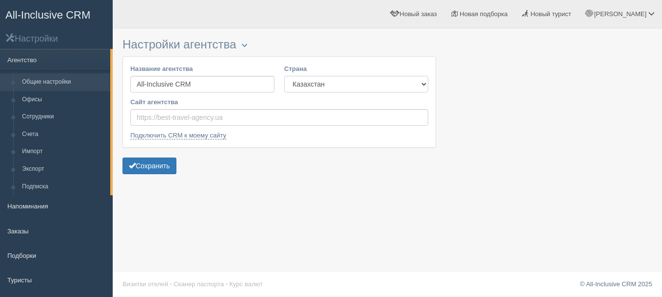
drag, startPoint x: 388, startPoint y: 85, endPoint x: 387, endPoint y: 90, distance: 5.0
click at [388, 85] on select "Казахстан [GEOGRAPHIC_DATA] [GEOGRAPHIC_DATA] [GEOGRAPHIC_DATA] [GEOGRAPHIC_DAT…" at bounding box center [356, 84] width 144 height 17
select select "UA"
click at [284, 76] on select "Казахстан [GEOGRAPHIC_DATA] [GEOGRAPHIC_DATA] [GEOGRAPHIC_DATA] [GEOGRAPHIC_DAT…" at bounding box center [356, 84] width 144 height 17
click at [168, 164] on button "Сохранить" at bounding box center [149, 166] width 54 height 17
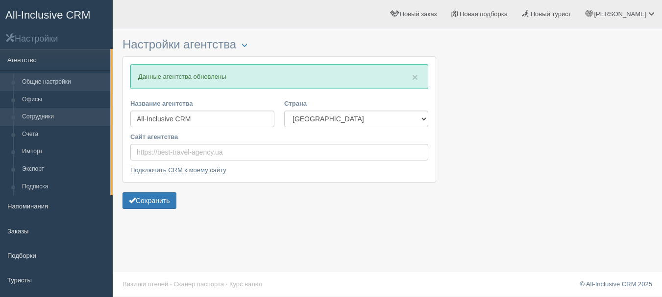
click at [62, 121] on link "Сотрудники" at bounding box center [64, 117] width 93 height 18
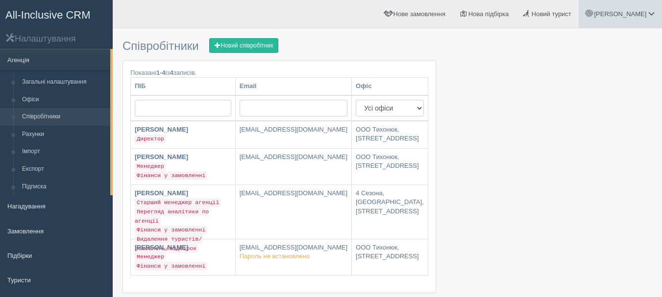
click at [645, 20] on link "[PERSON_NAME]" at bounding box center [620, 14] width 83 height 28
click at [606, 48] on link "Мій профіль" at bounding box center [608, 43] width 107 height 21
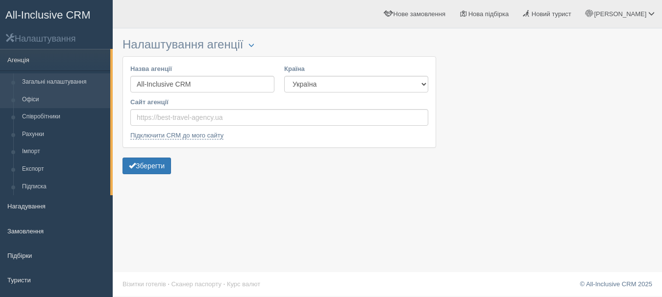
click at [57, 106] on link "Офіси" at bounding box center [64, 100] width 93 height 18
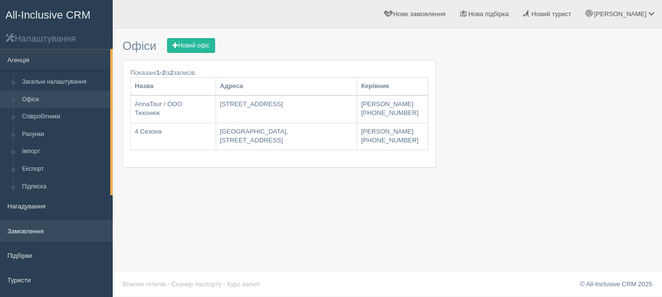
click at [58, 230] on link "Замовлення" at bounding box center [56, 231] width 113 height 22
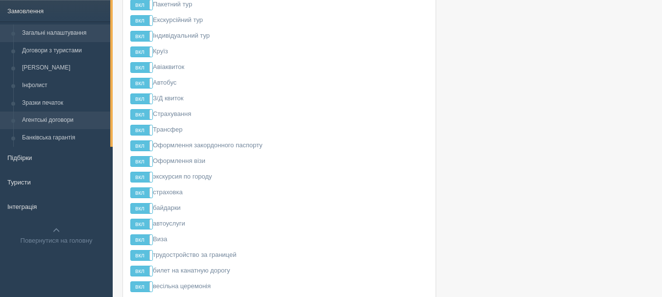
scroll to position [98, 0]
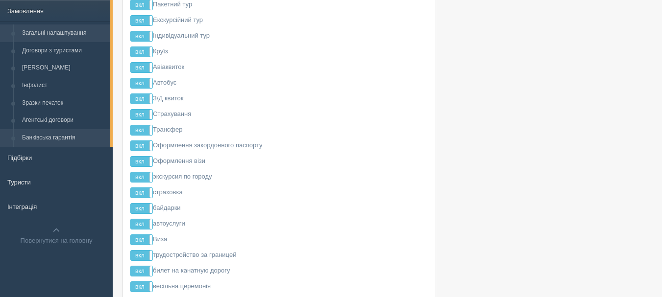
click at [61, 139] on link "Банківська гарантія" at bounding box center [64, 138] width 93 height 18
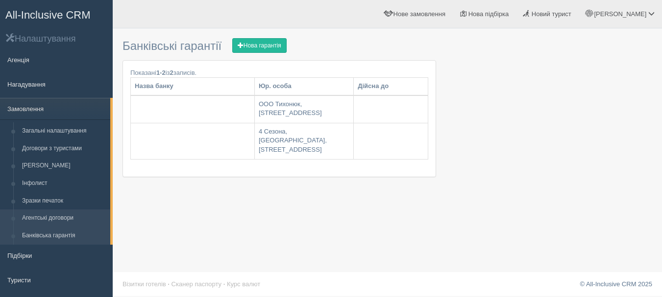
click at [81, 218] on link "Агентські договори" at bounding box center [64, 219] width 93 height 18
click at [64, 213] on link "Агентські договори" at bounding box center [64, 219] width 93 height 18
click at [69, 213] on link "Агентські договори" at bounding box center [64, 219] width 93 height 18
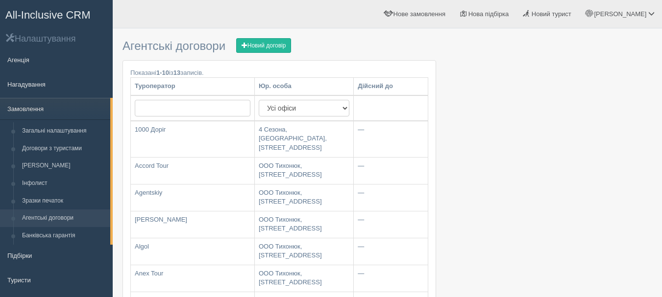
click at [63, 9] on span "All-Inclusive CRM" at bounding box center [47, 15] width 85 height 12
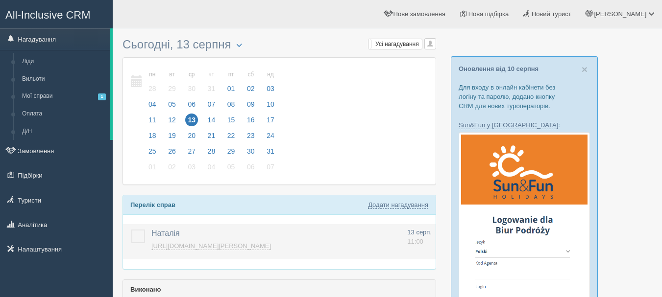
drag, startPoint x: 0, startPoint y: 0, endPoint x: 132, endPoint y: 241, distance: 275.0
click at [131, 230] on label at bounding box center [131, 230] width 0 height 0
click at [0, 0] on input "checkbox" at bounding box center [0, 0] width 0 height 0
